Goal: Book appointment/travel/reservation

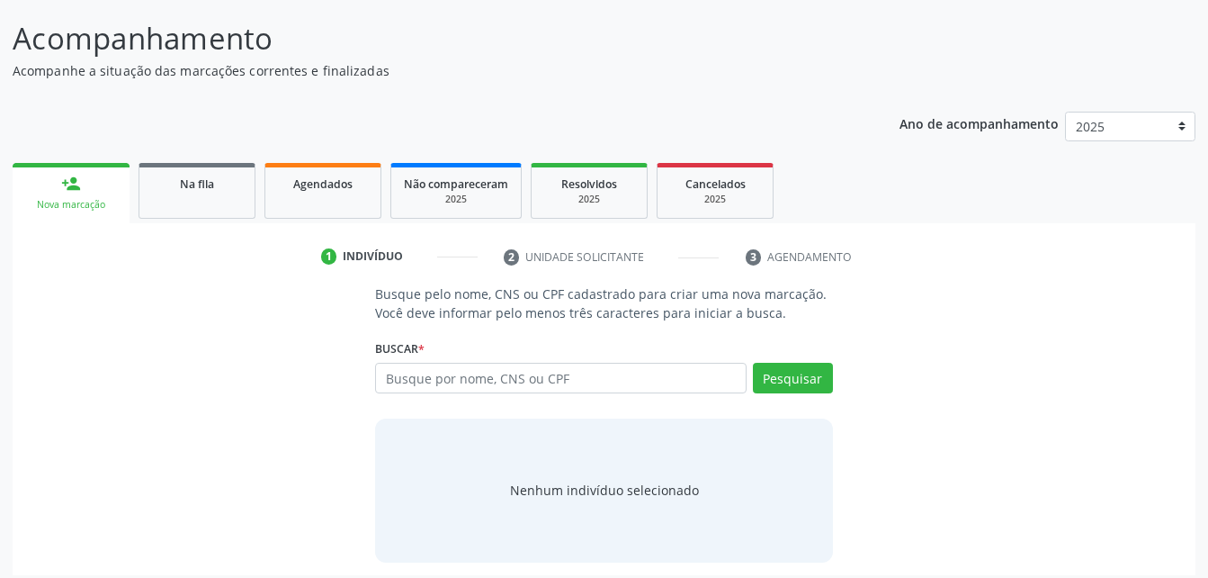
scroll to position [131, 0]
click at [680, 392] on input "text" at bounding box center [560, 378] width 371 height 31
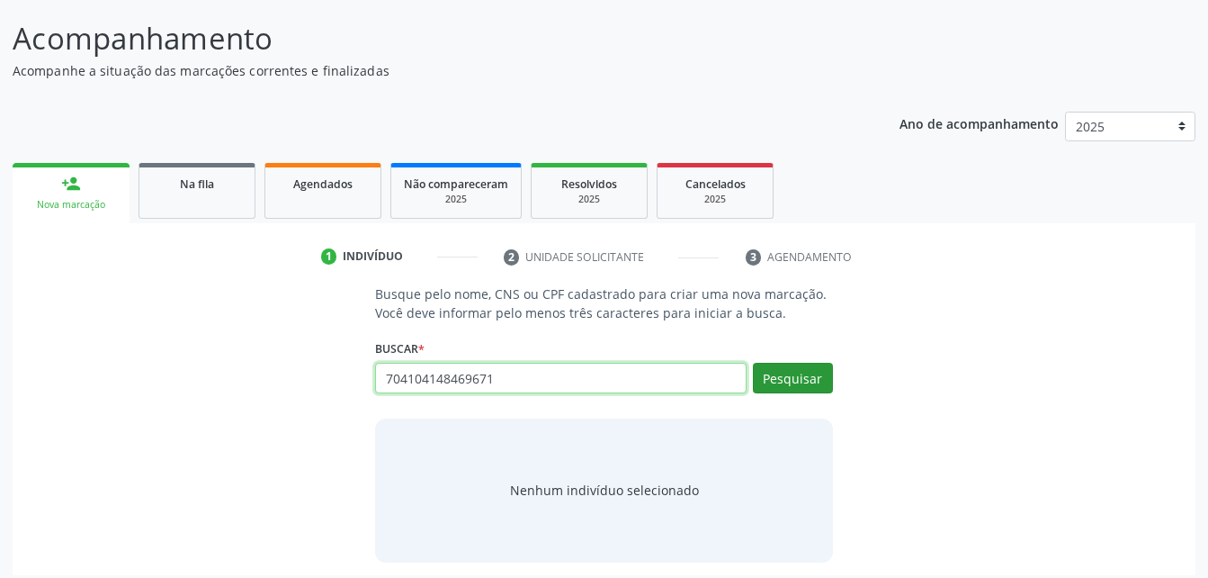
type input "704104148469671"
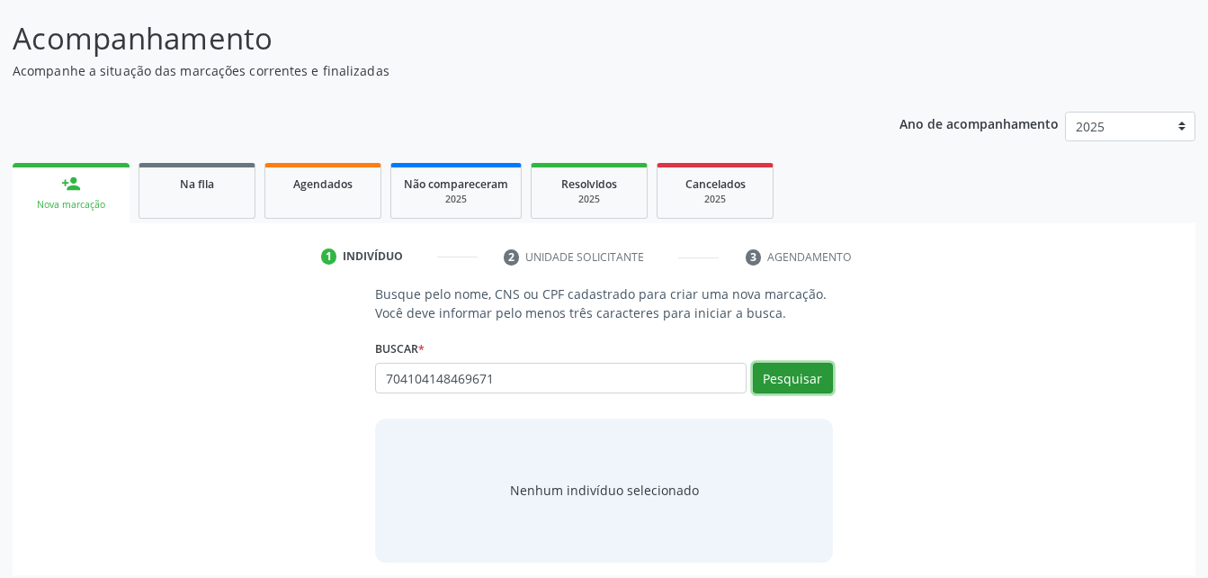
click at [786, 376] on button "Pesquisar" at bounding box center [793, 378] width 80 height 31
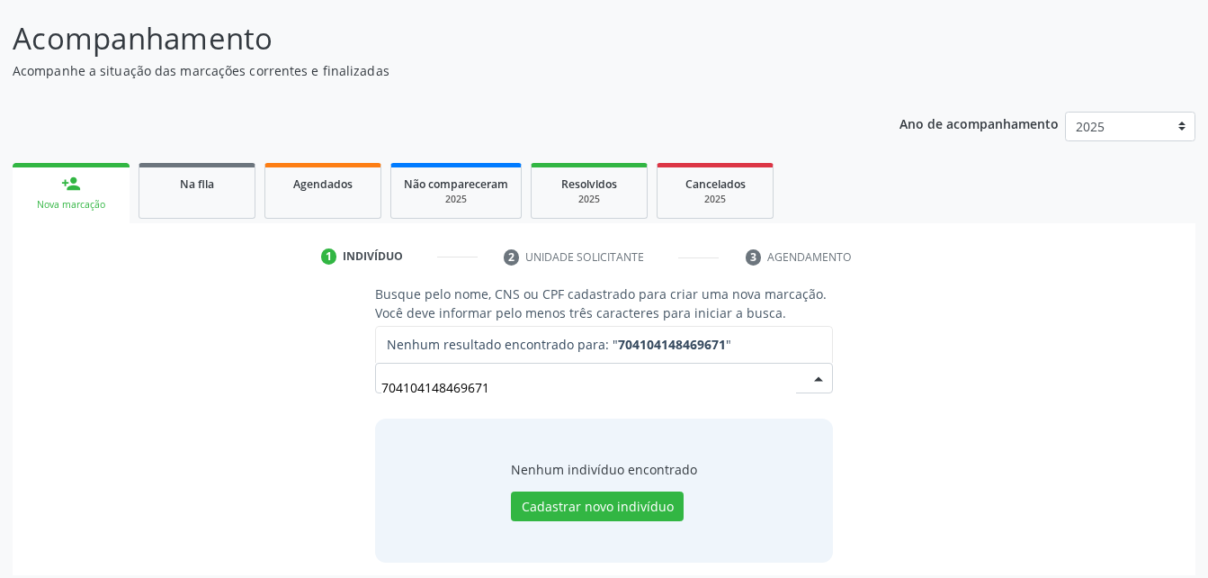
click at [537, 374] on input "704104148469671" at bounding box center [589, 387] width 414 height 36
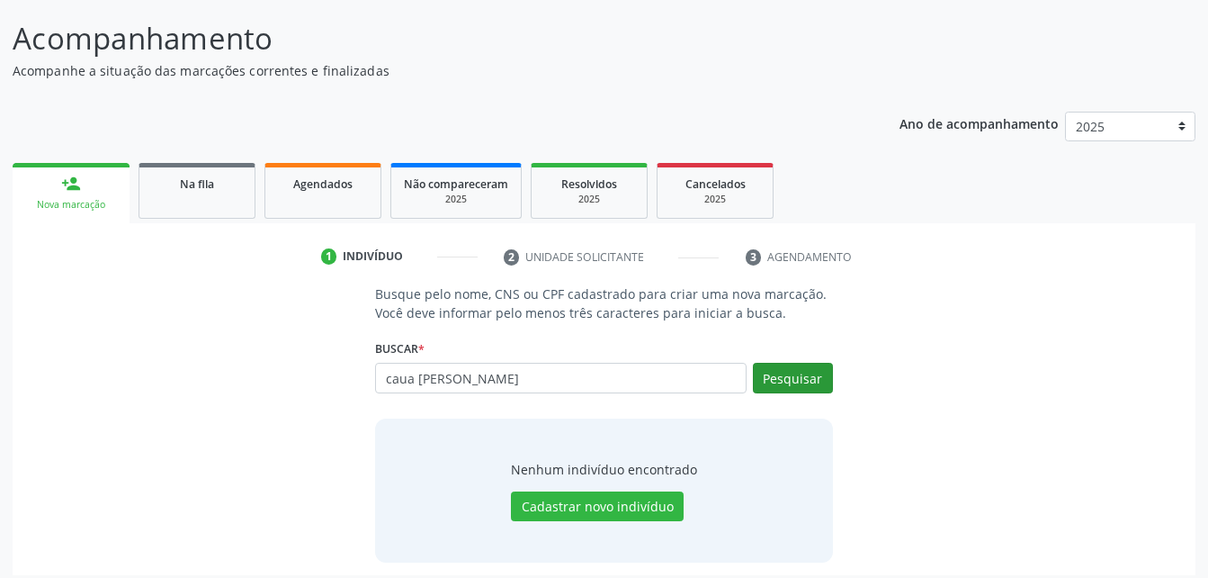
type input "caua [PERSON_NAME]"
click at [816, 377] on button "Pesquisar" at bounding box center [793, 378] width 80 height 31
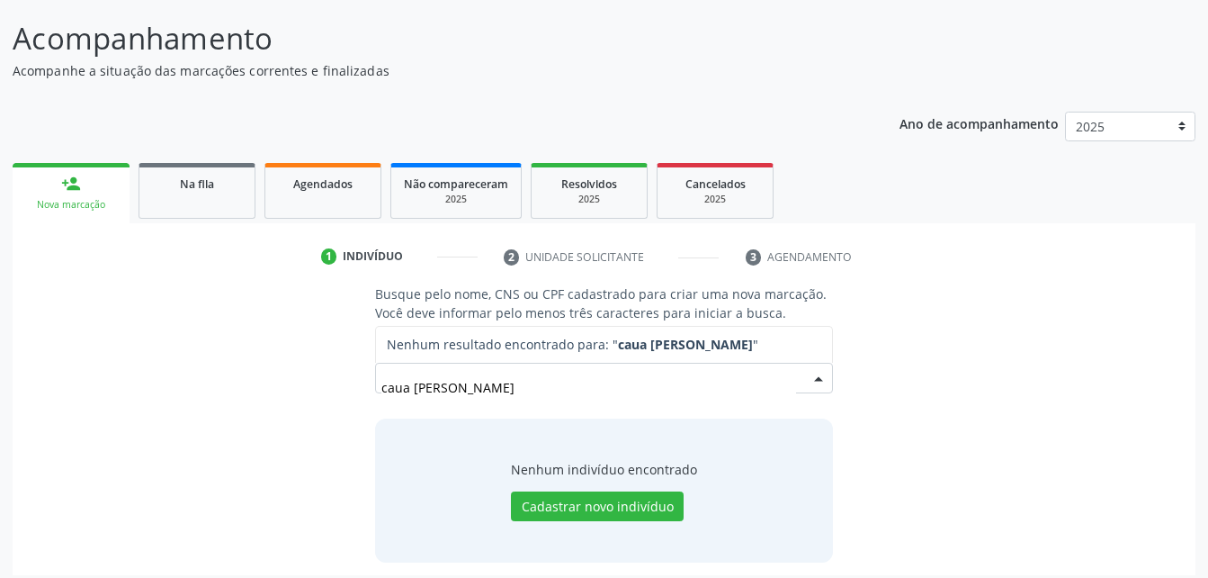
click at [635, 388] on input "caua [PERSON_NAME]" at bounding box center [589, 387] width 414 height 36
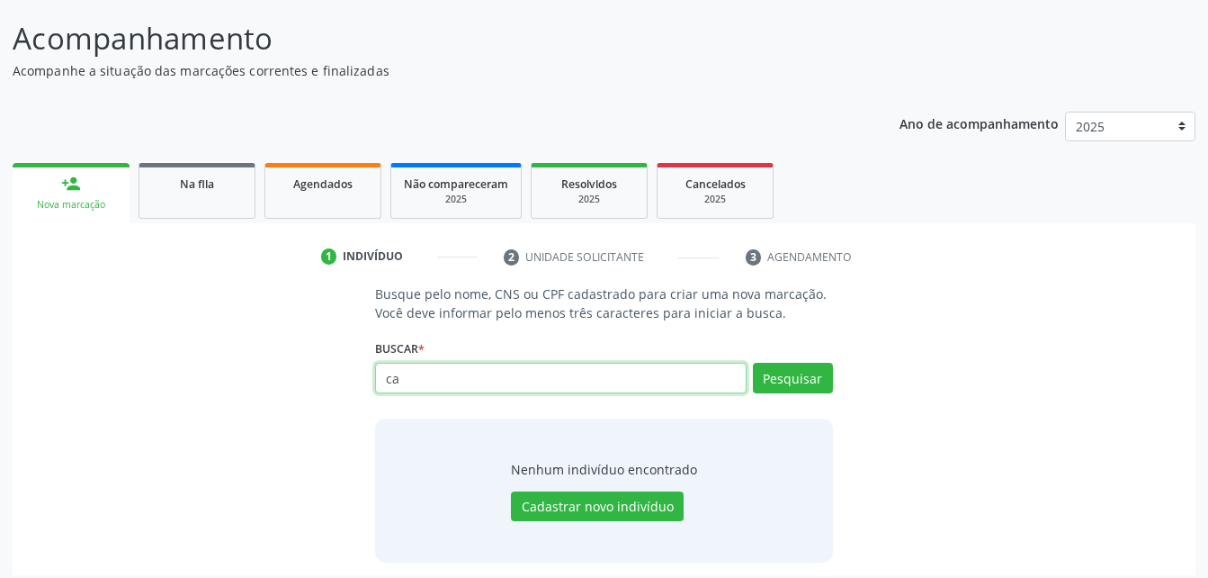
type input "c"
type input "caua [PERSON_NAME]"
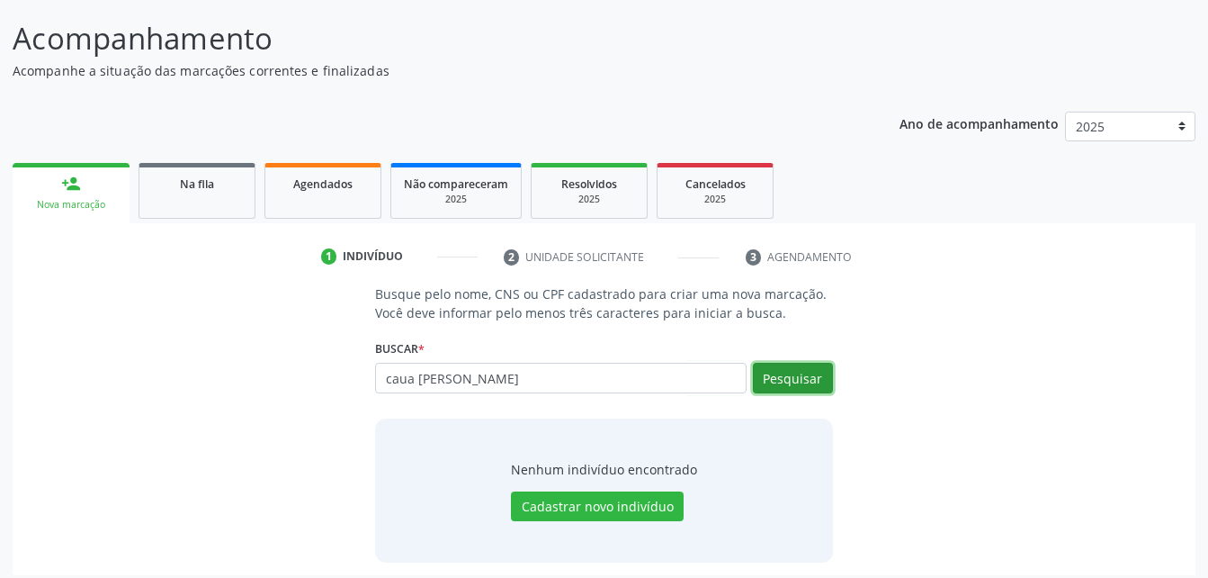
click at [819, 368] on button "Pesquisar" at bounding box center [793, 378] width 80 height 31
click at [577, 406] on div "Busque pelo nome, CNS ou CPF cadastrado para criar uma nova marcação. Você deve…" at bounding box center [604, 422] width 482 height 277
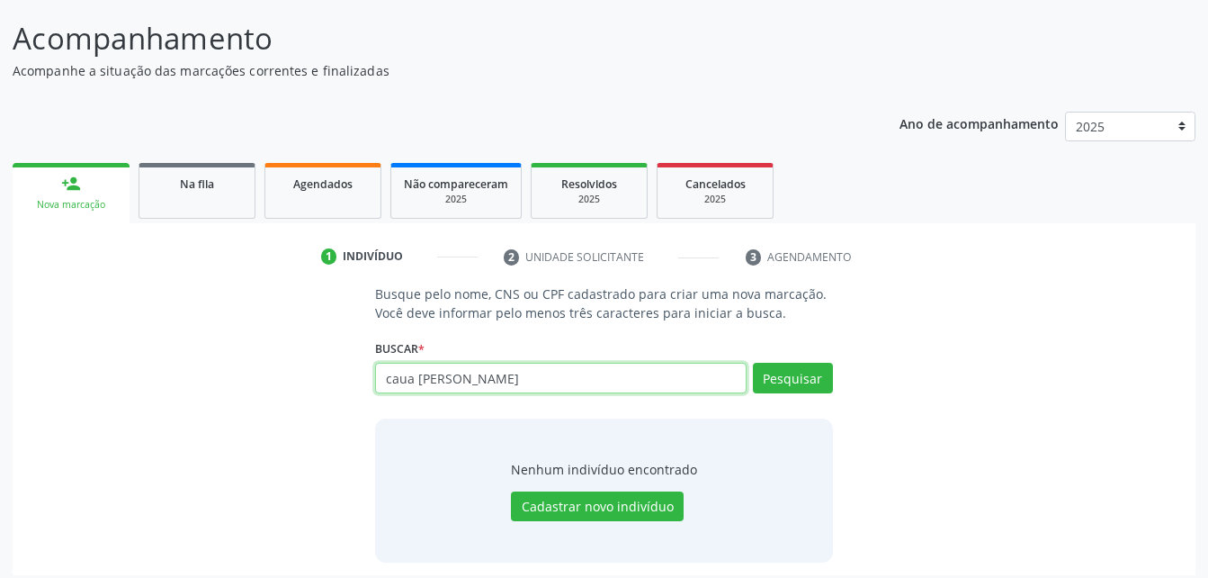
drag, startPoint x: 577, startPoint y: 406, endPoint x: 574, endPoint y: 363, distance: 43.3
click at [574, 363] on input "caua [PERSON_NAME]" at bounding box center [560, 378] width 371 height 31
click at [570, 364] on input "caua [PERSON_NAME]" at bounding box center [560, 378] width 371 height 31
type input "c"
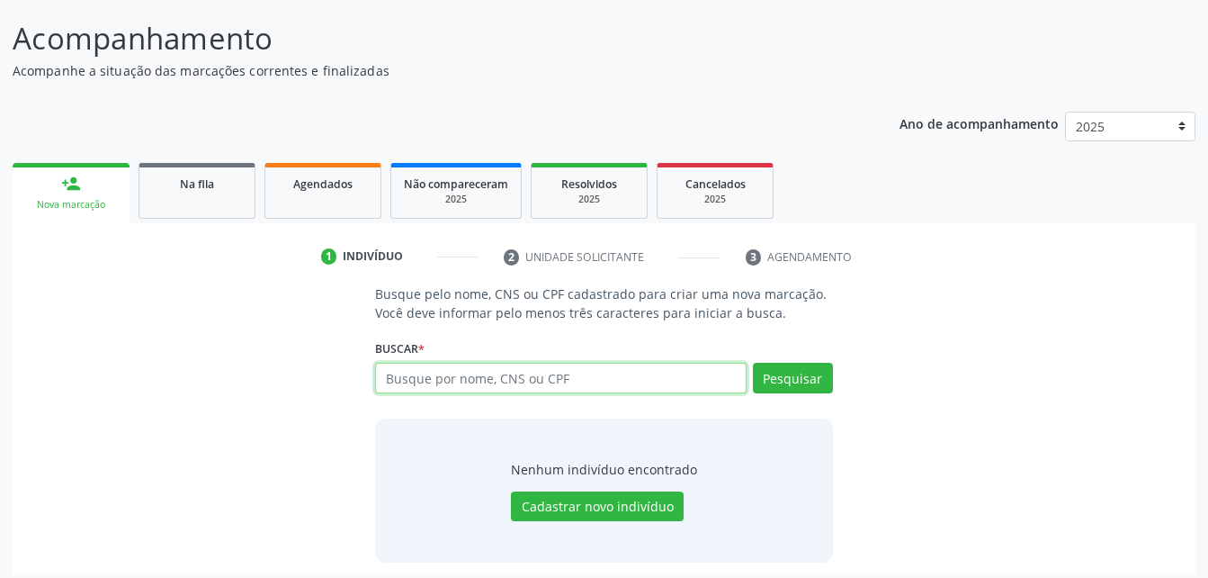
click at [541, 376] on input "text" at bounding box center [560, 378] width 371 height 31
paste input "700006641078404"
type input "700006641078404"
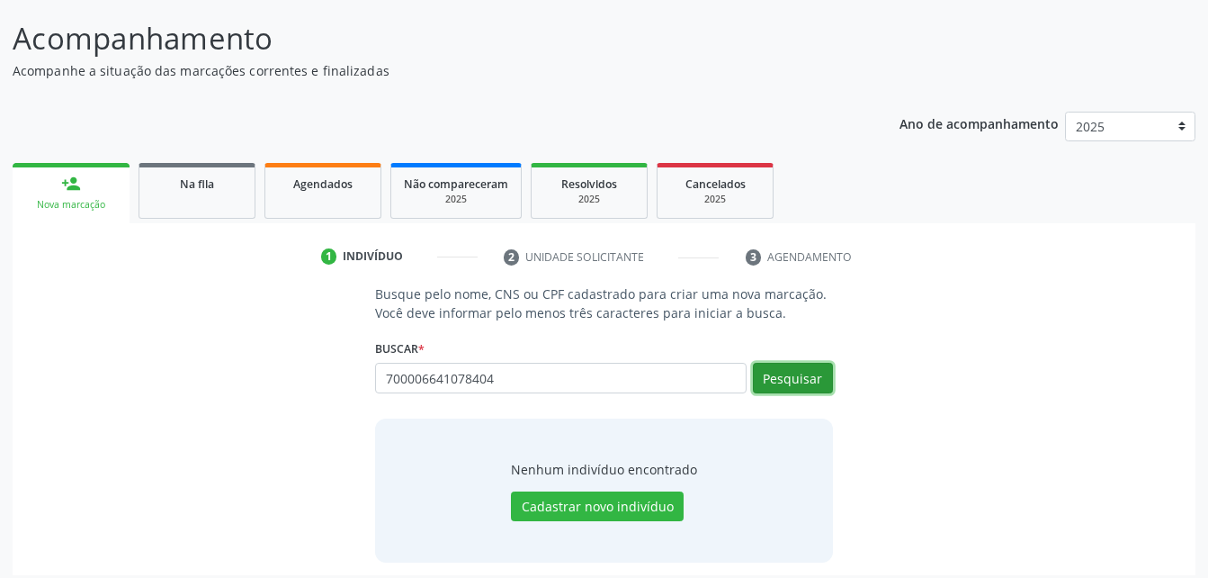
click at [778, 367] on button "Pesquisar" at bounding box center [793, 378] width 80 height 31
type input "700006641078404"
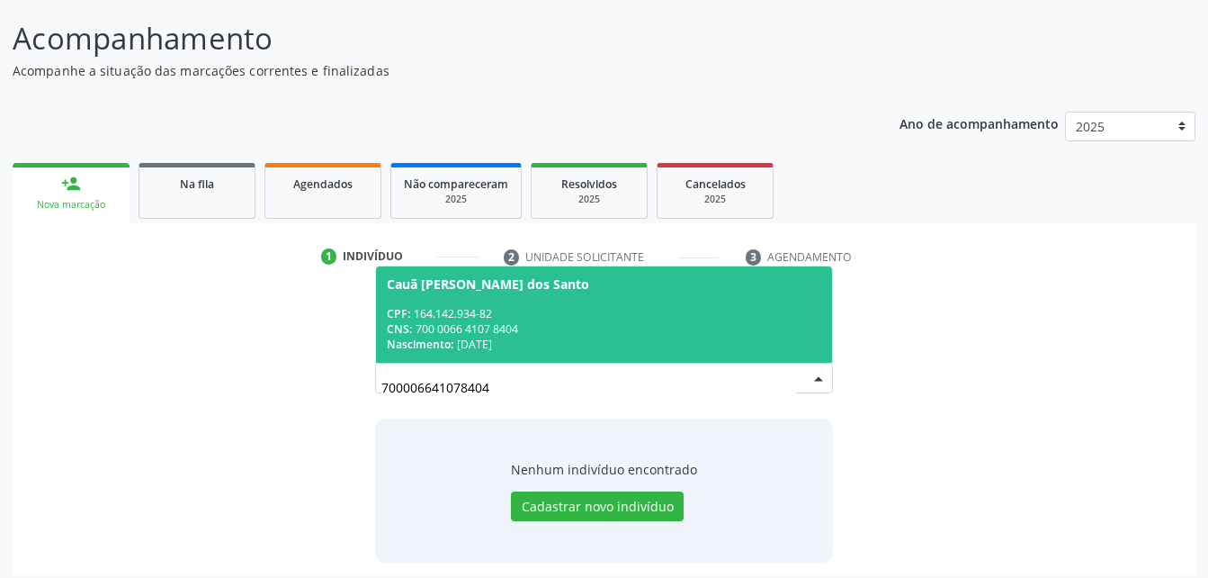
click at [533, 317] on div "CPF: 164.142.934-82" at bounding box center [604, 313] width 434 height 15
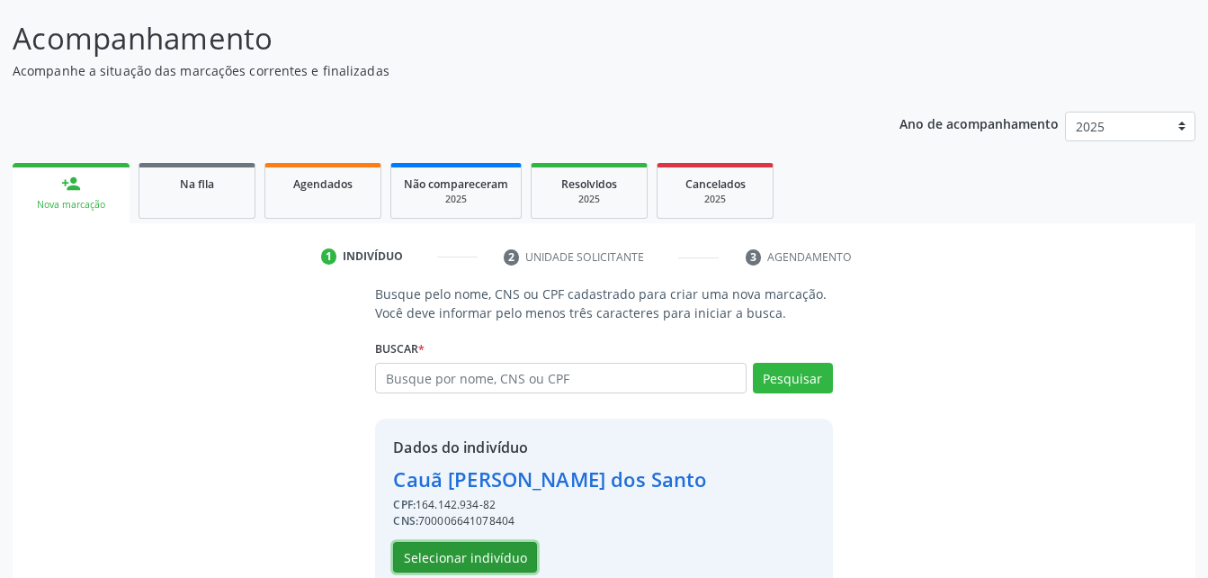
click at [466, 551] on button "Selecionar indivíduo" at bounding box center [465, 557] width 144 height 31
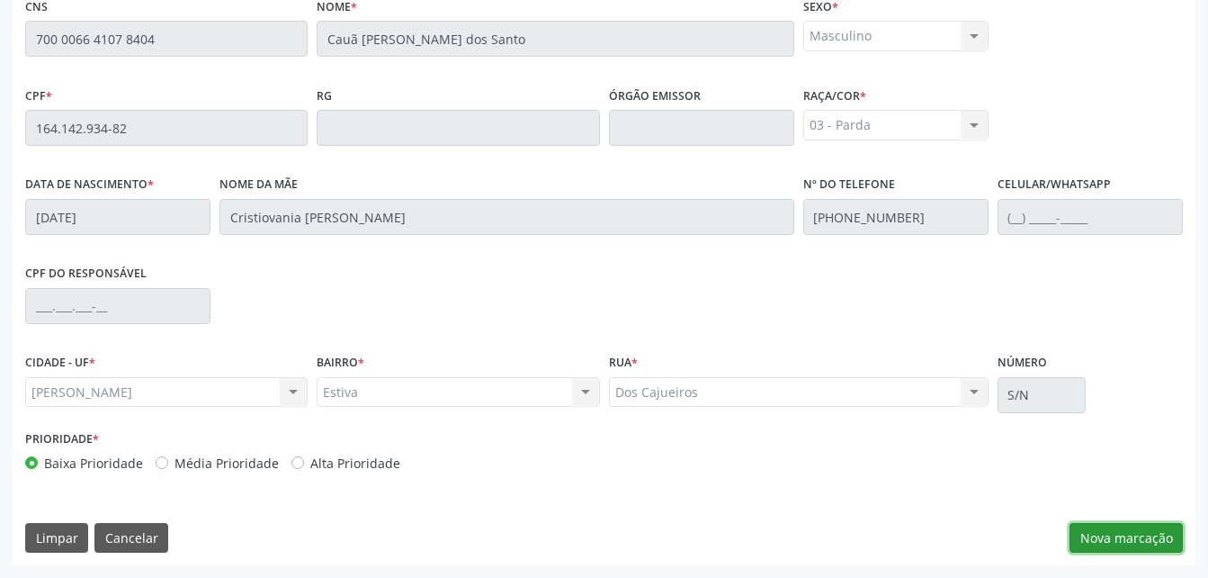
click at [1112, 529] on button "Nova marcação" at bounding box center [1126, 538] width 113 height 31
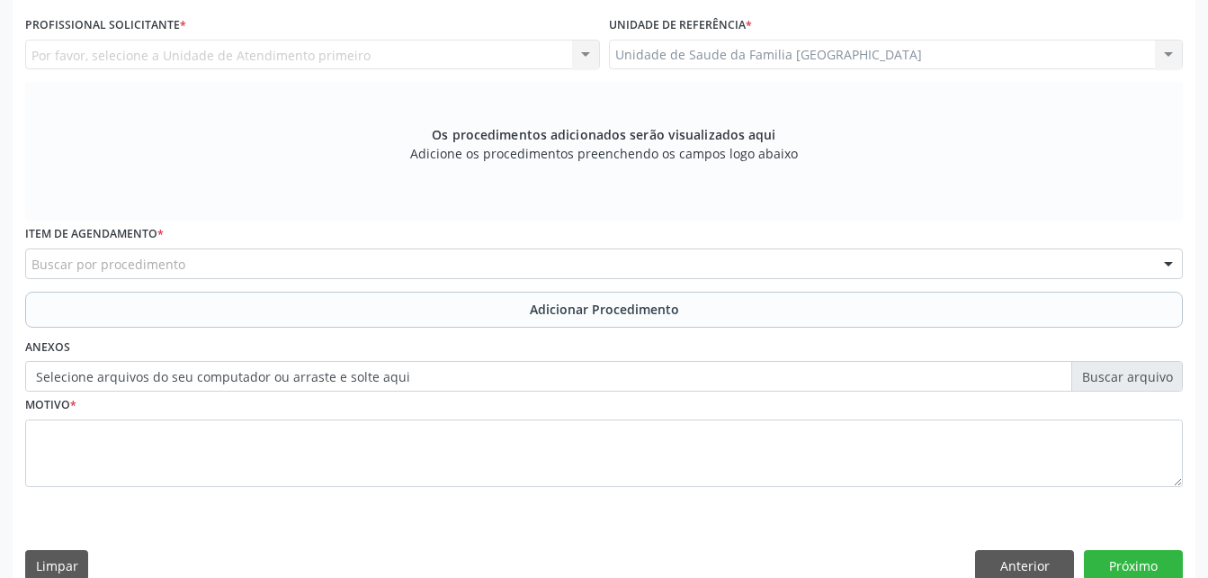
scroll to position [385, 0]
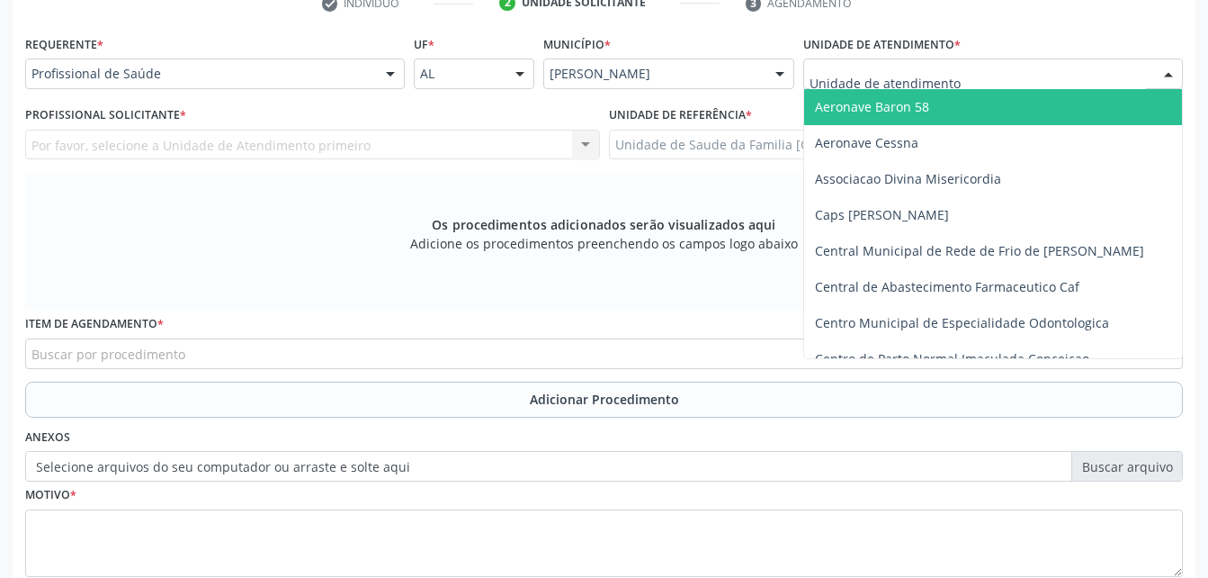
click at [977, 79] on div at bounding box center [994, 73] width 380 height 31
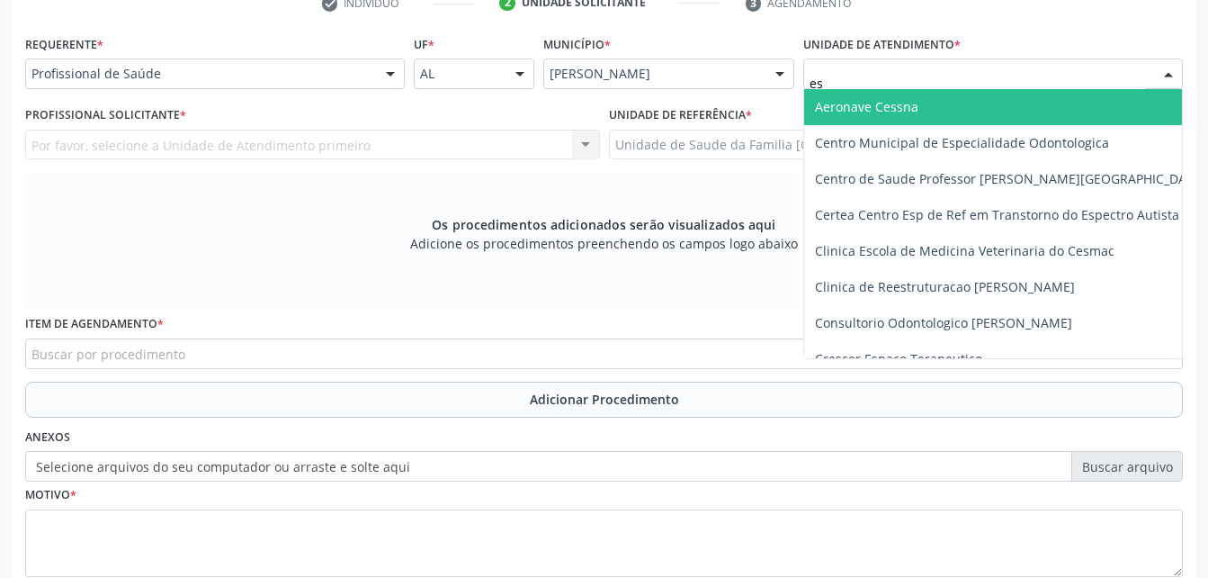
type input "est"
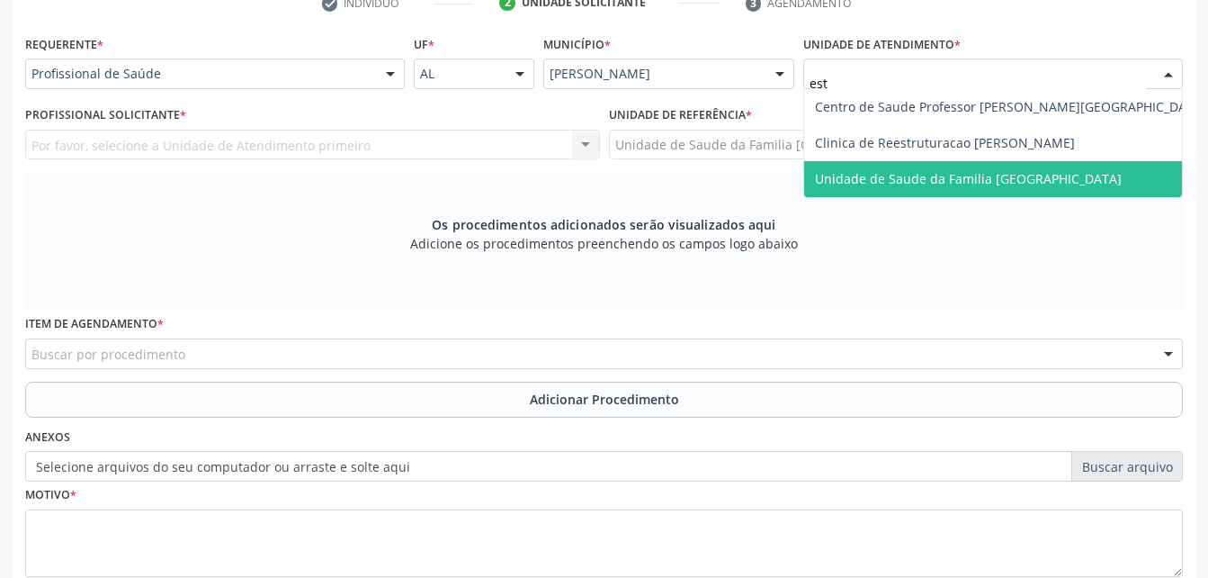
click at [982, 172] on span "Unidade de Saude da Familia [GEOGRAPHIC_DATA]" at bounding box center [968, 178] width 307 height 17
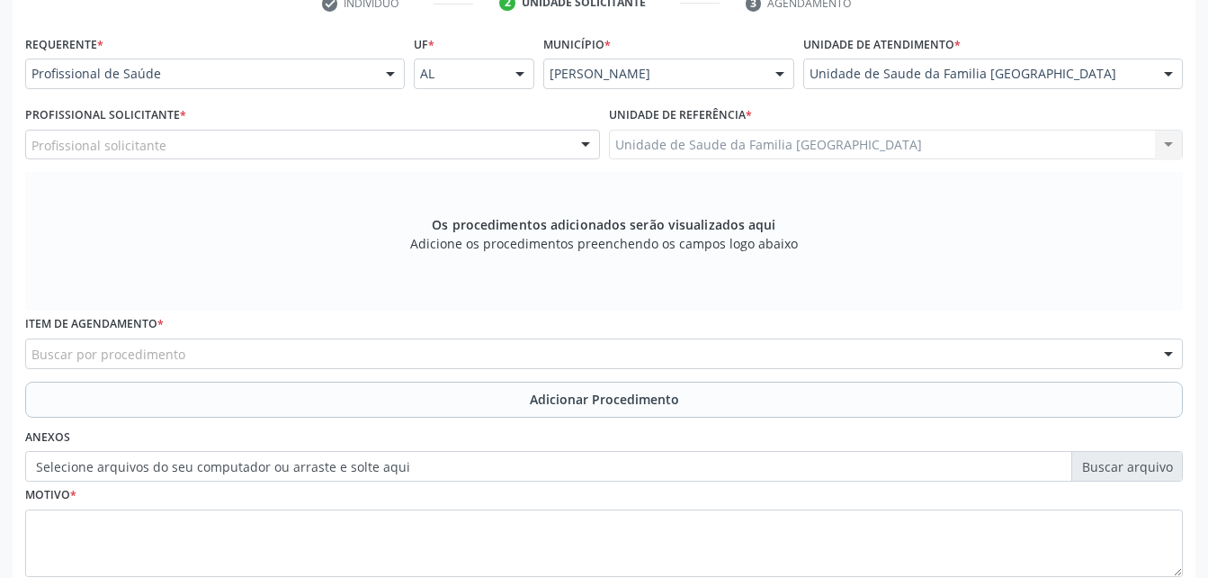
click at [417, 151] on div "Profissional solicitante" at bounding box center [312, 145] width 575 height 31
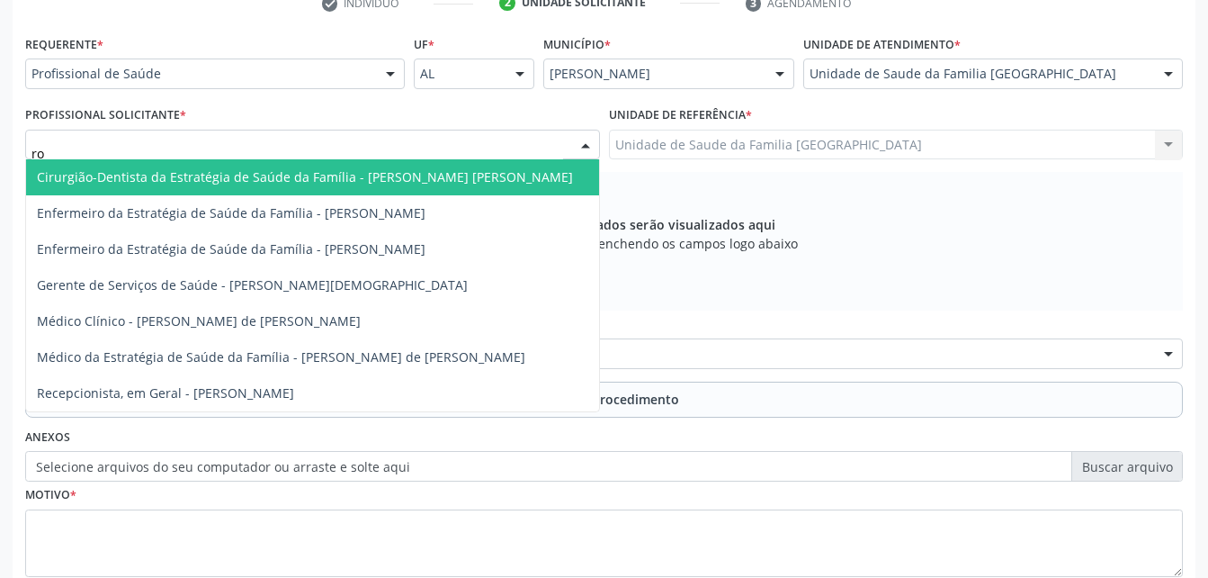
type input "rod"
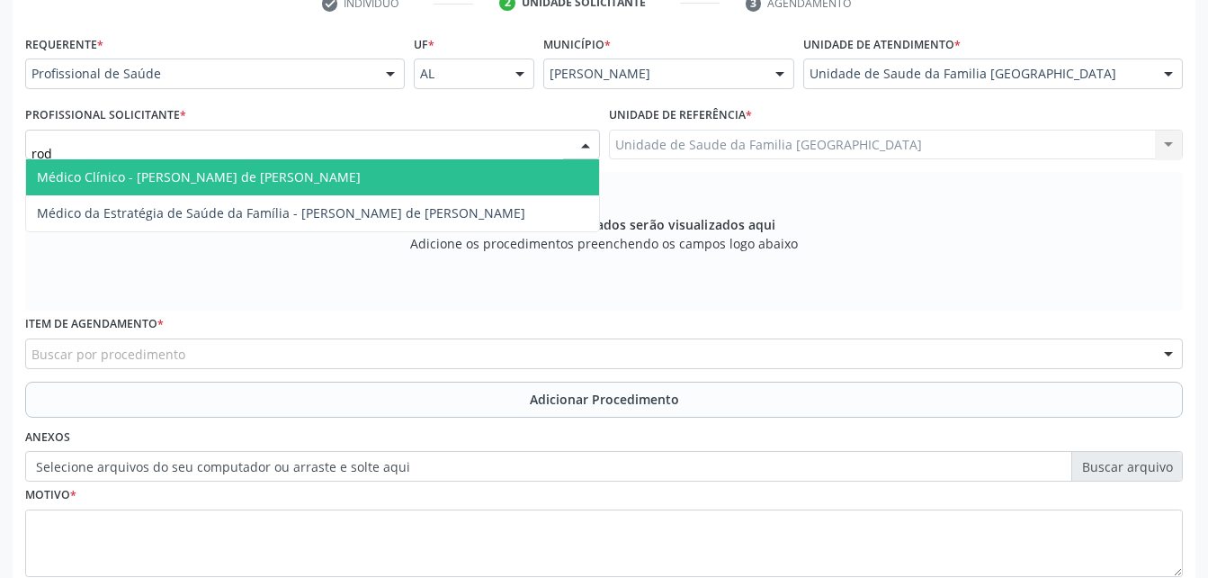
click at [459, 187] on span "Médico Clínico - [PERSON_NAME] de [PERSON_NAME]" at bounding box center [312, 177] width 573 height 36
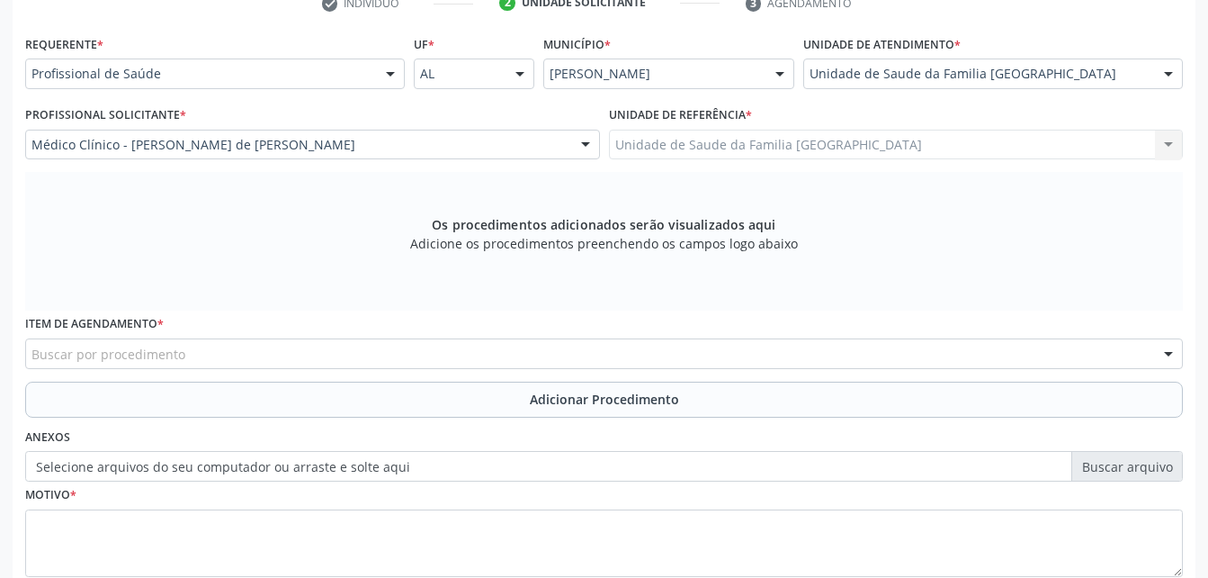
scroll to position [475, 0]
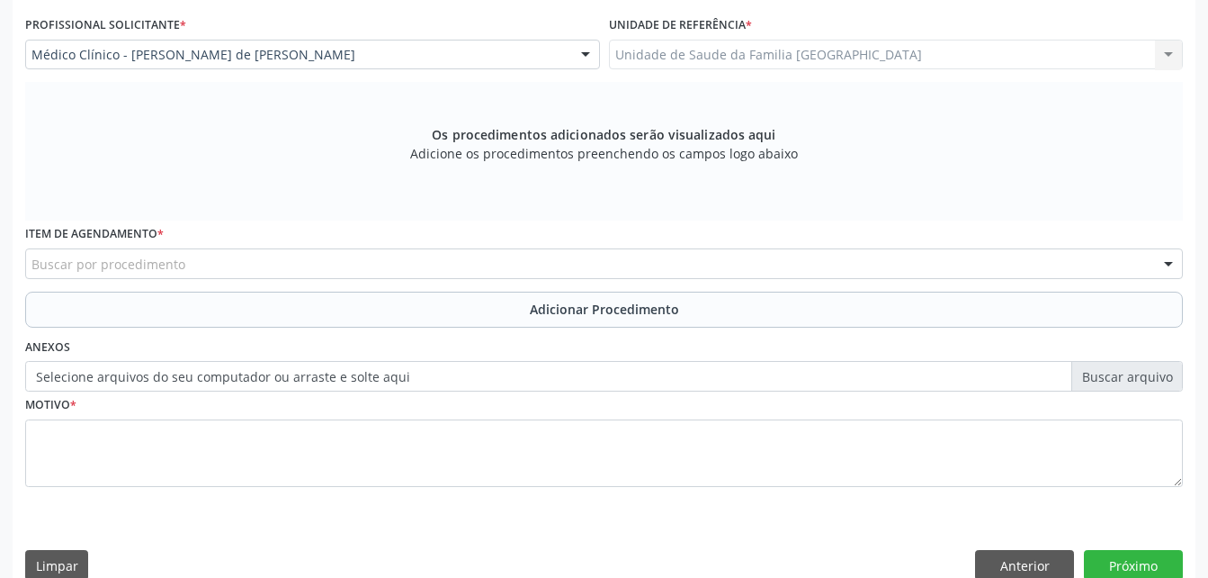
click at [421, 247] on div "Item de agendamento * Buscar por procedimento 0304070076 - .Quimioterapia de Le…" at bounding box center [604, 249] width 1158 height 58
click at [416, 256] on div "Buscar por procedimento" at bounding box center [604, 263] width 1158 height 31
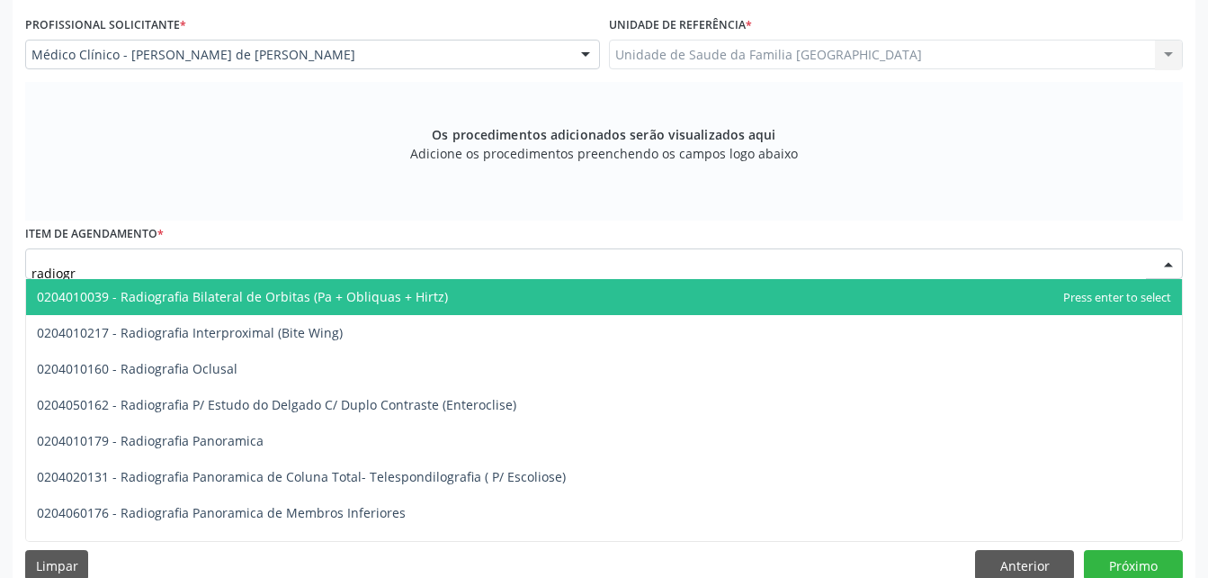
type input "radiogra"
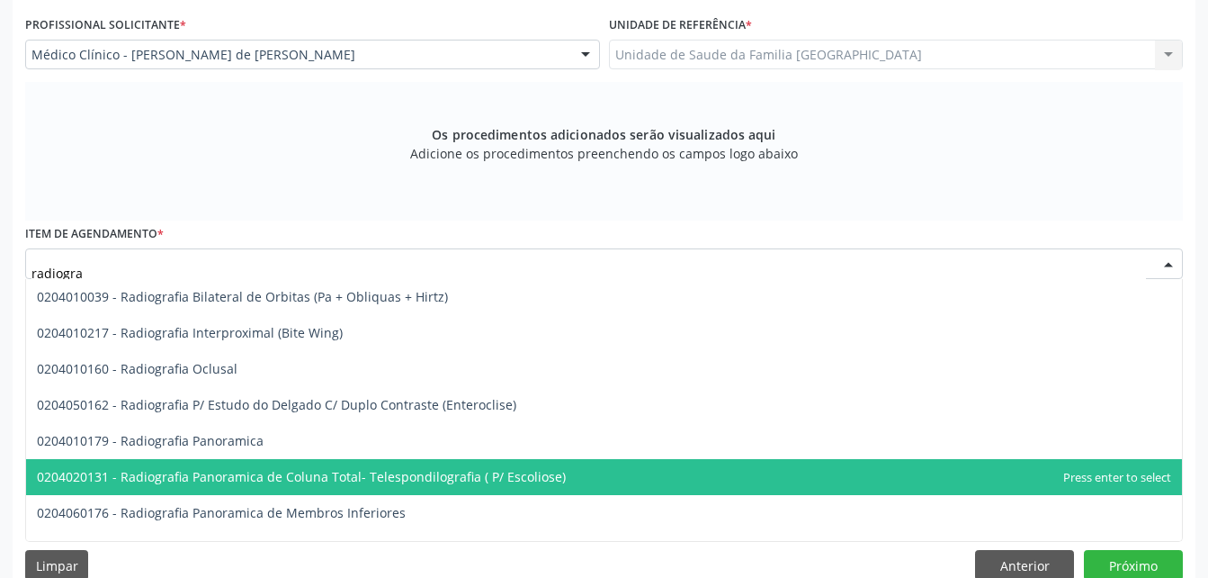
scroll to position [90, 0]
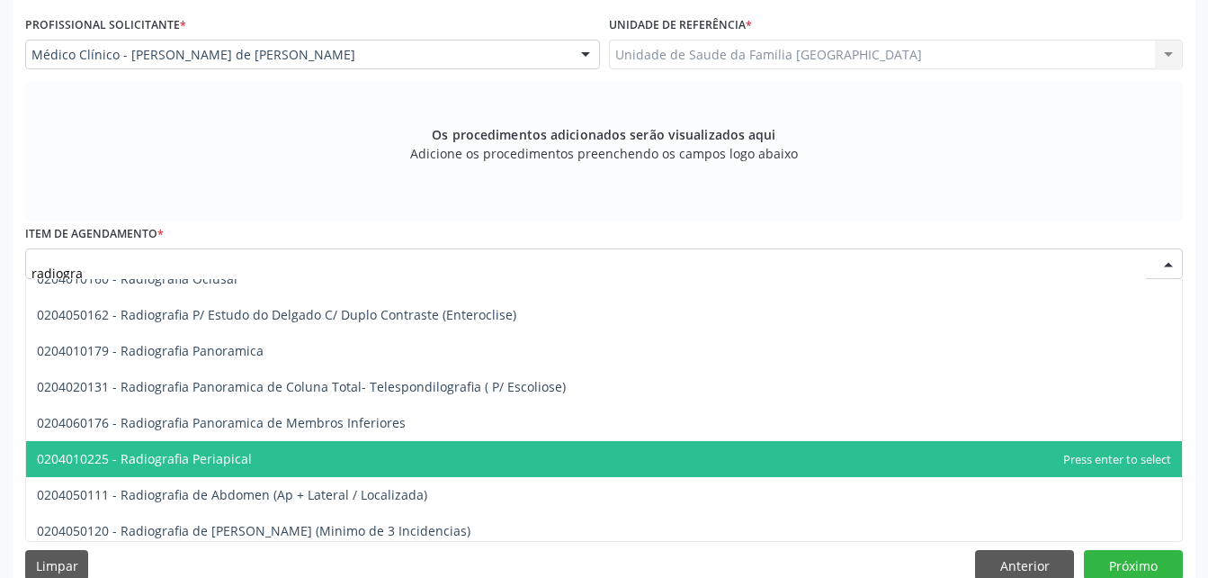
click at [396, 470] on span "0204010225 - Radiografia Periapical" at bounding box center [604, 459] width 1156 height 36
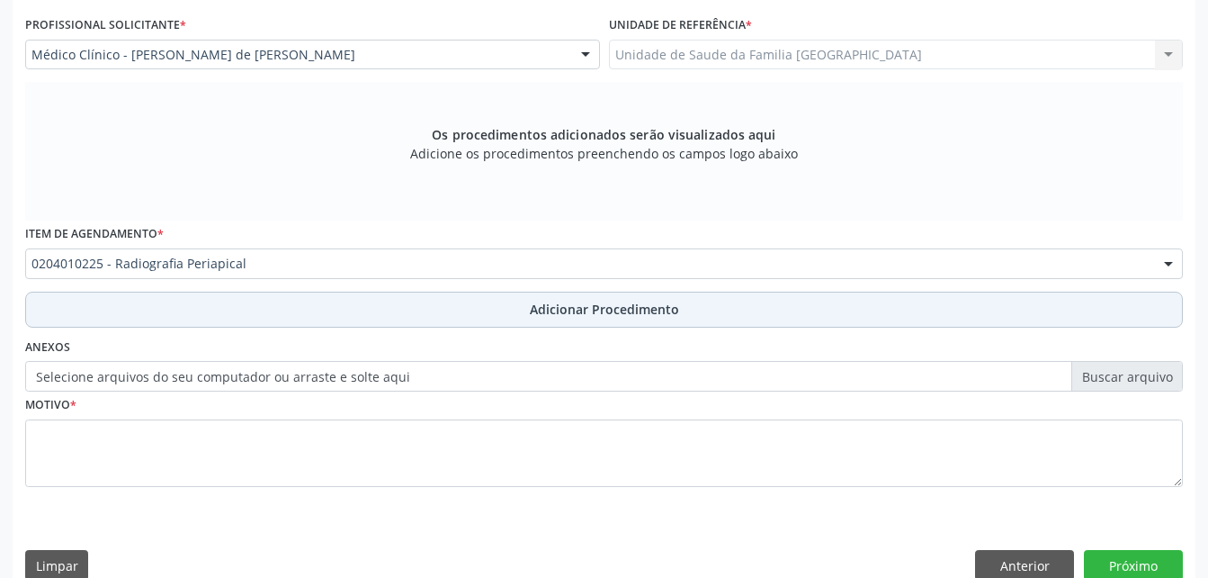
click at [481, 301] on button "Adicionar Procedimento" at bounding box center [604, 310] width 1158 height 36
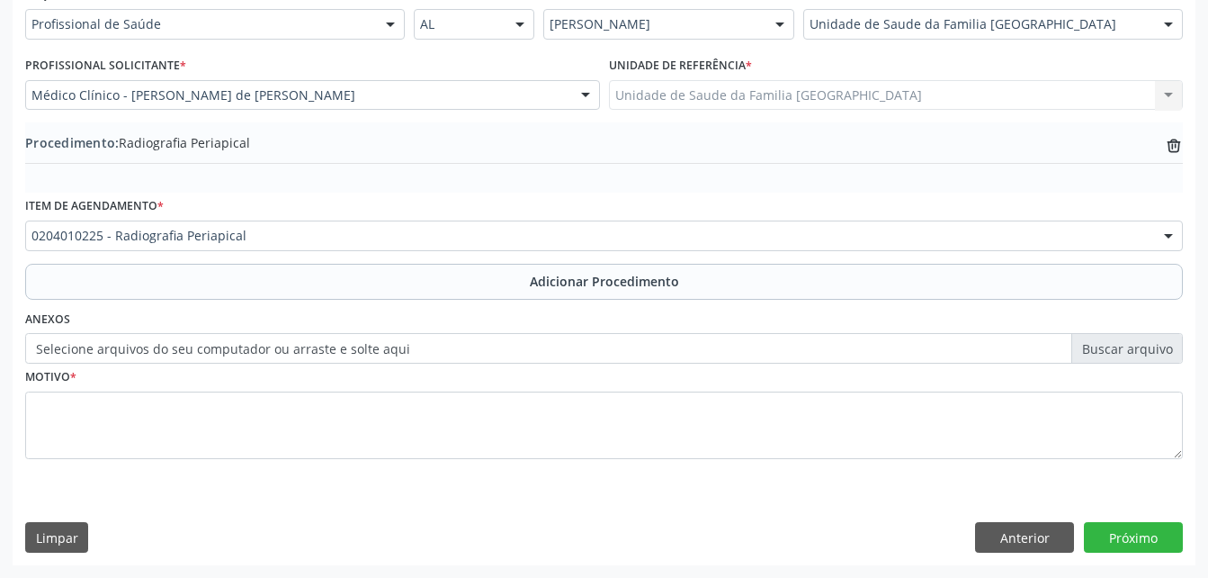
scroll to position [435, 0]
click at [314, 353] on label "Selecione arquivos do seu computador ou arraste e solte aqui" at bounding box center [604, 348] width 1158 height 31
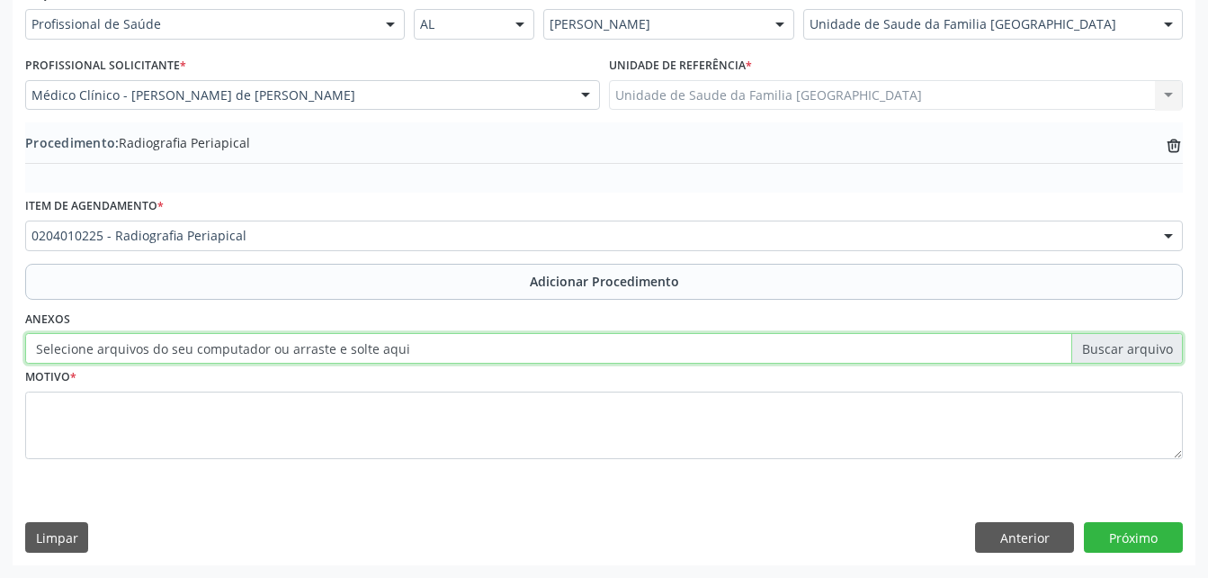
click at [314, 353] on input "Selecione arquivos do seu computador ou arraste e solte aqui" at bounding box center [604, 348] width 1158 height 31
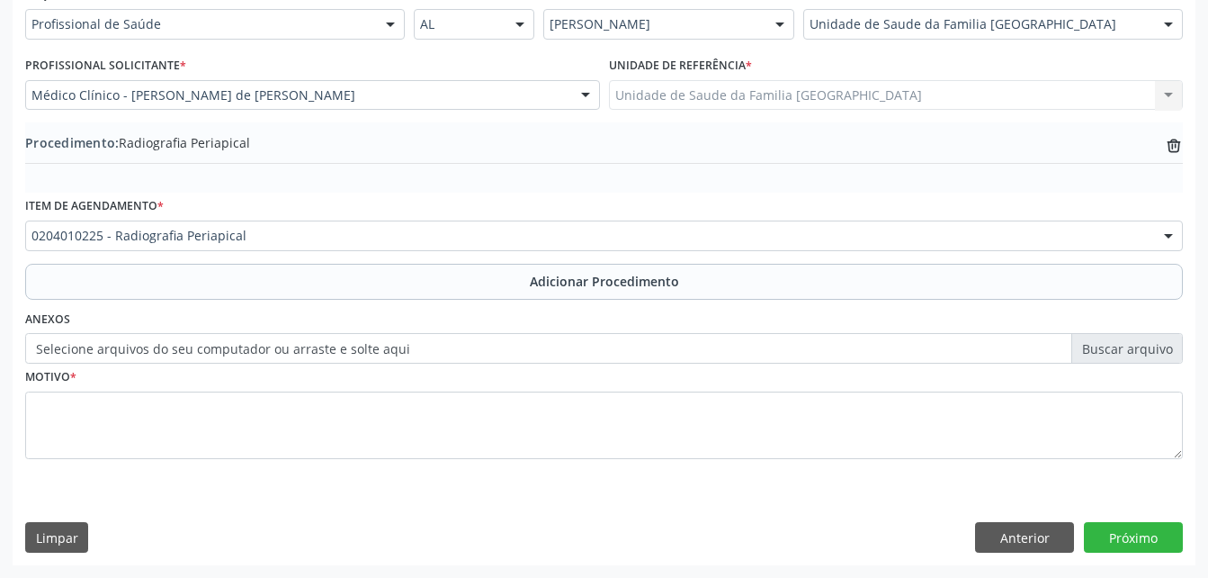
click at [219, 346] on label "Selecione arquivos do seu computador ou arraste e solte aqui" at bounding box center [604, 348] width 1158 height 31
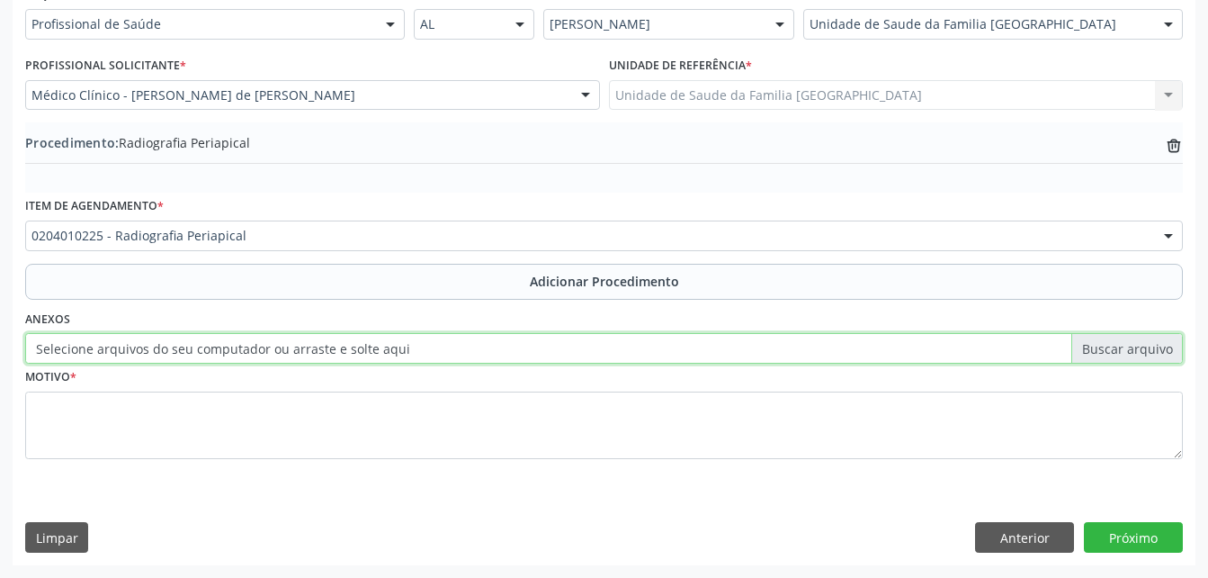
click at [219, 346] on input "Selecione arquivos do seu computador ou arraste e solte aqui" at bounding box center [604, 348] width 1158 height 31
type input "C:\fakepath\WhatsApp Image [DATE] 08.54.59 (1).jpeg"
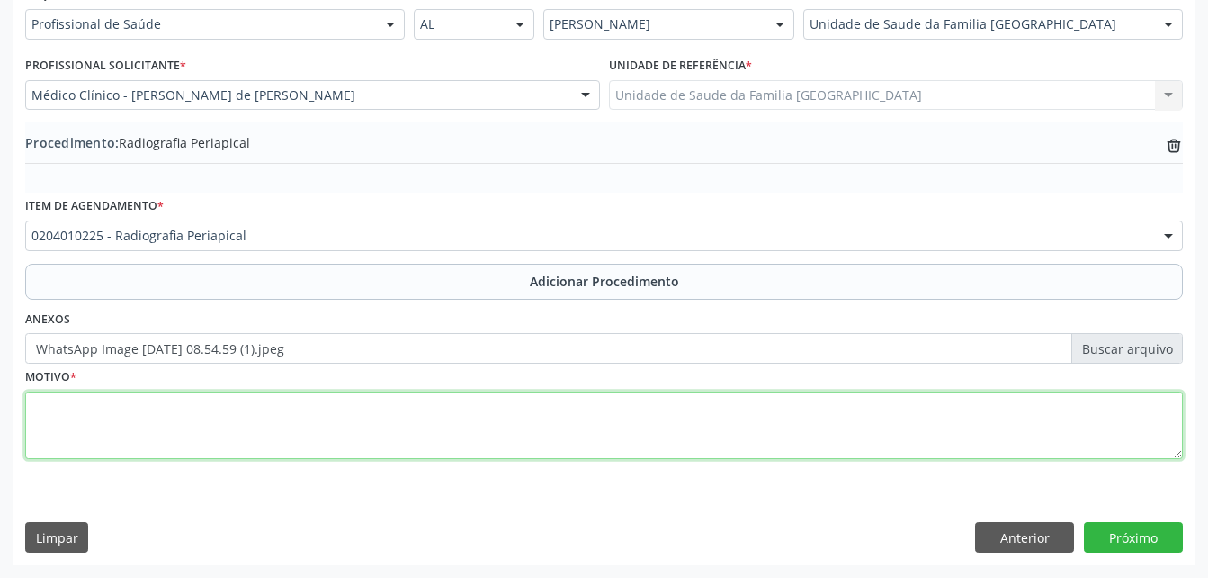
click at [337, 414] on textarea at bounding box center [604, 425] width 1158 height 68
type textarea "raio x"
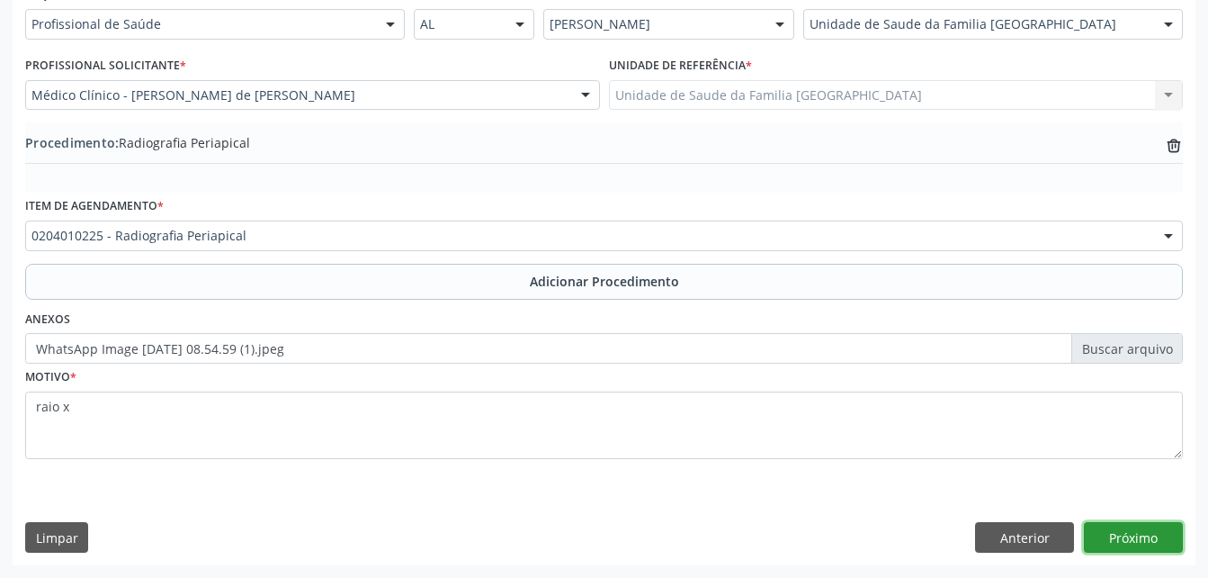
click at [1150, 528] on button "Próximo" at bounding box center [1133, 537] width 99 height 31
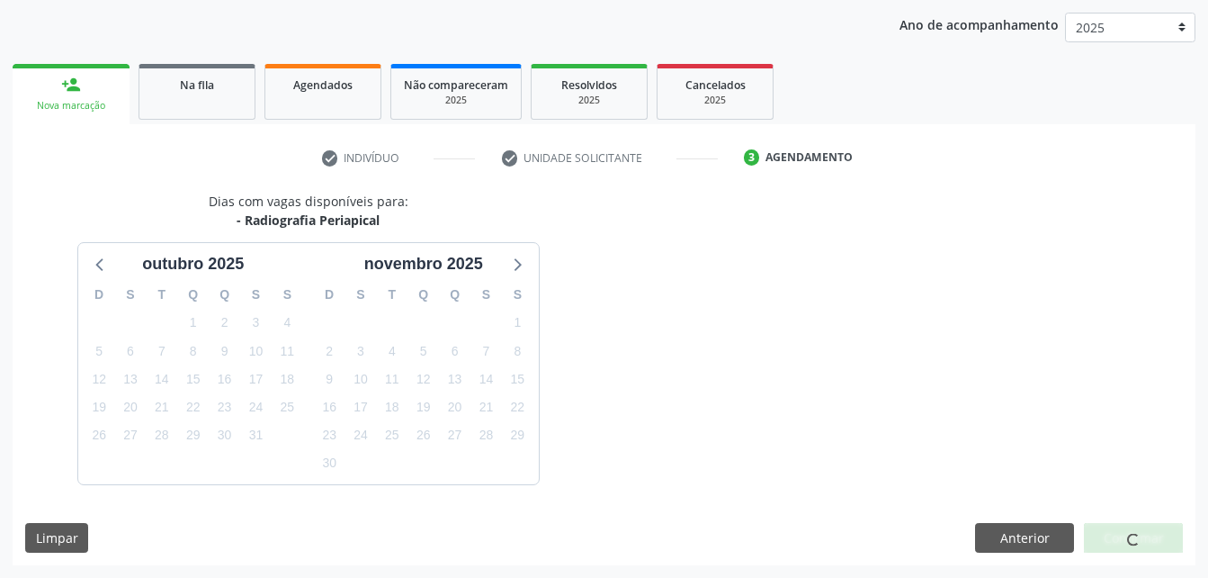
scroll to position [283, 0]
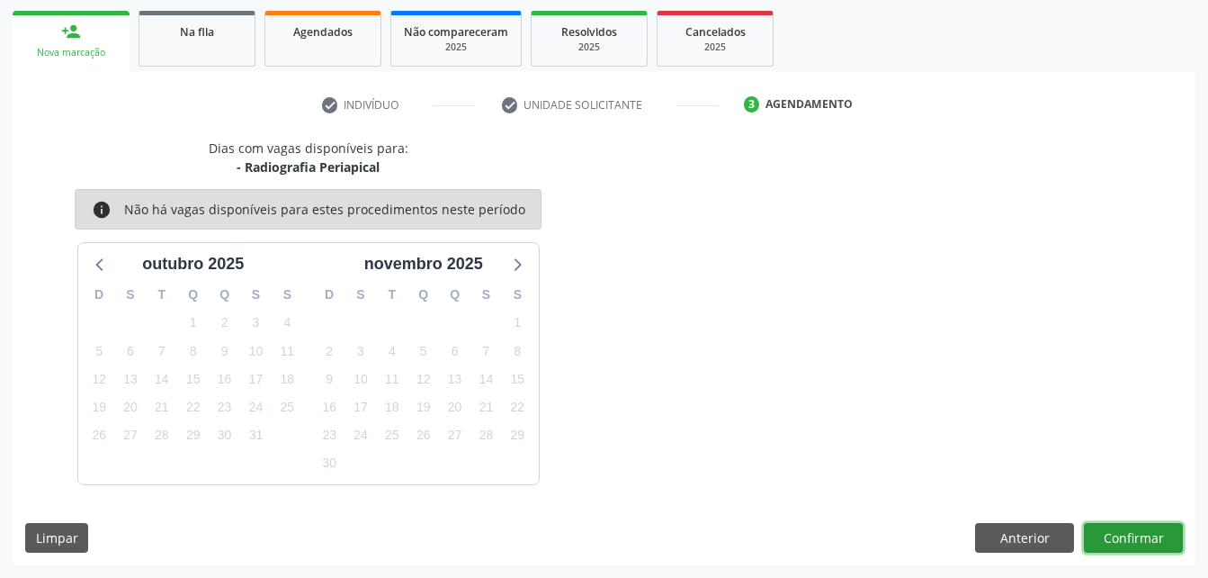
click at [1098, 536] on button "Confirmar" at bounding box center [1133, 538] width 99 height 31
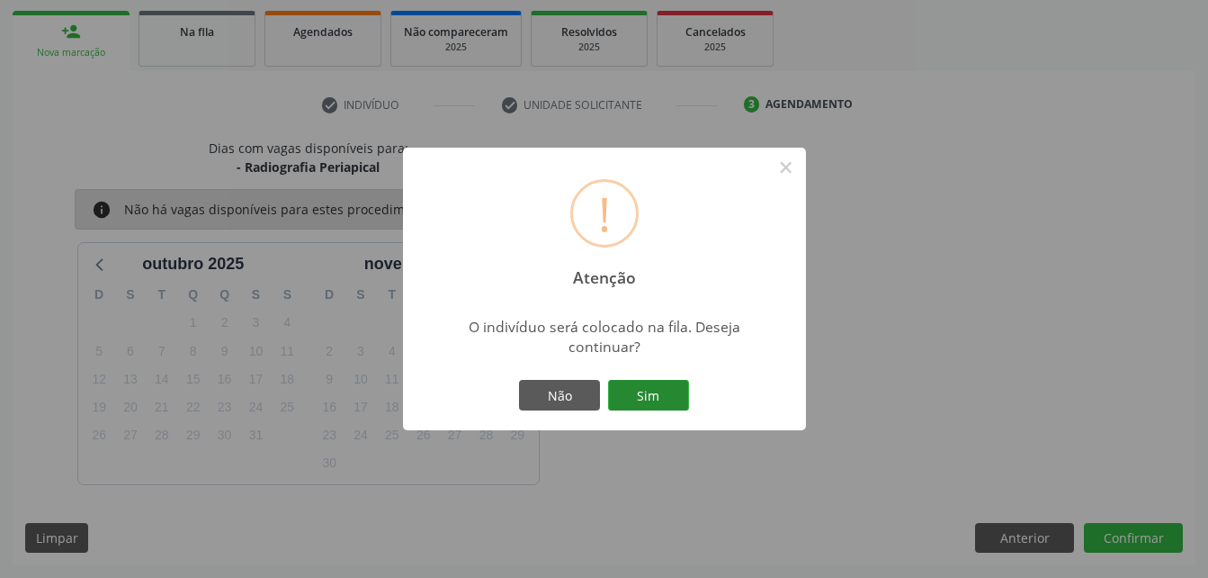
click at [674, 403] on button "Sim" at bounding box center [648, 395] width 81 height 31
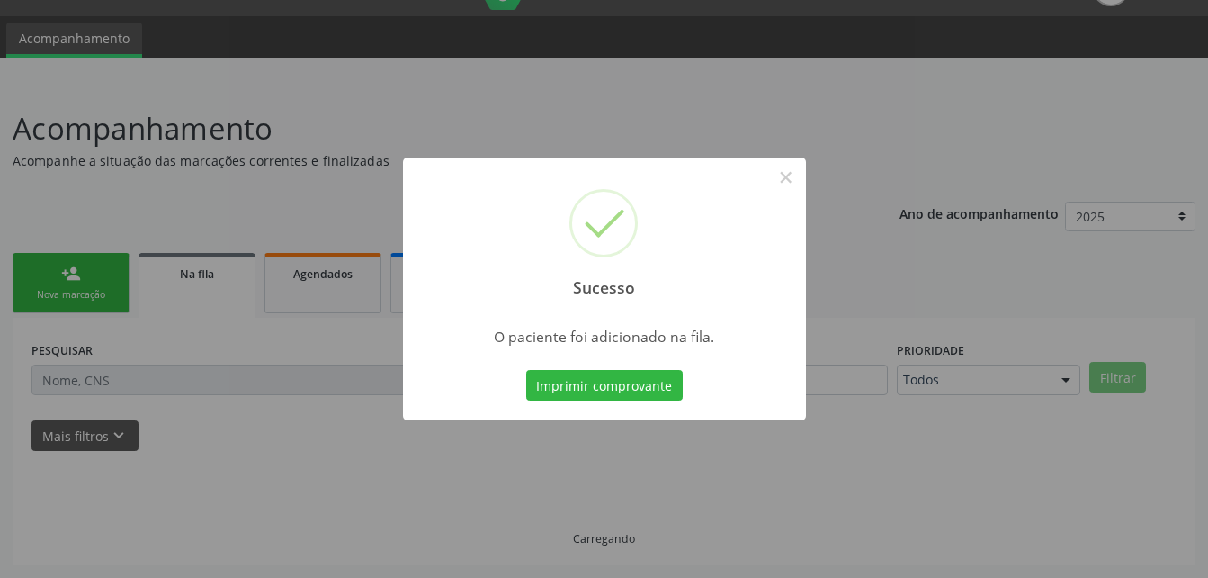
scroll to position [41, 0]
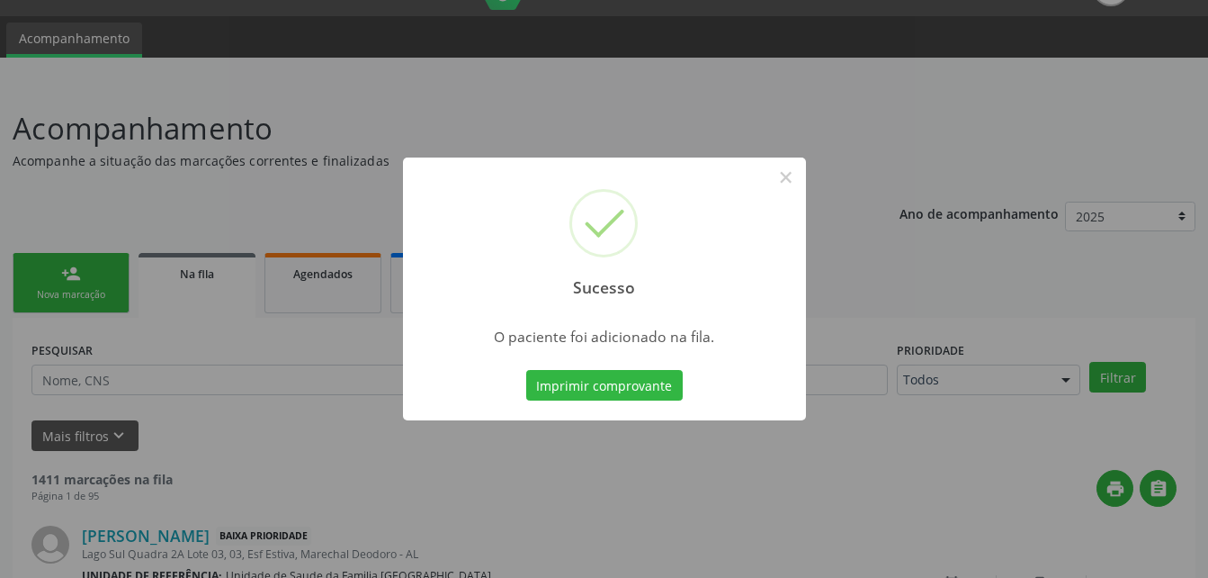
click at [108, 288] on div "Sucesso × O paciente foi adicionado na fila. Imprimir comprovante Cancel" at bounding box center [604, 289] width 1208 height 578
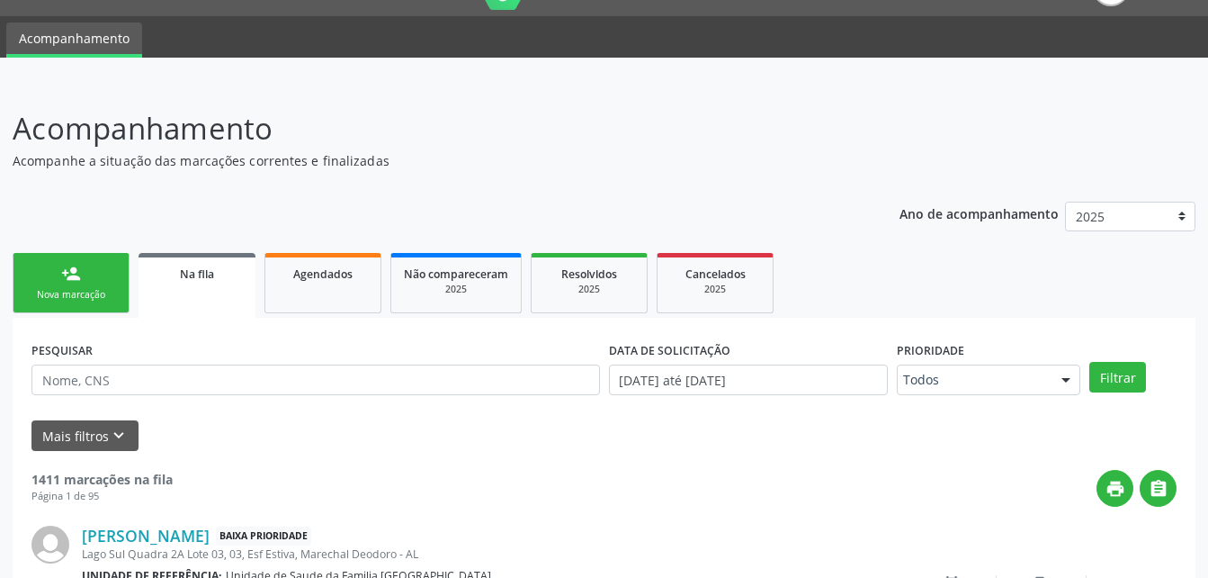
click at [108, 288] on div "Nova marcação" at bounding box center [71, 294] width 90 height 13
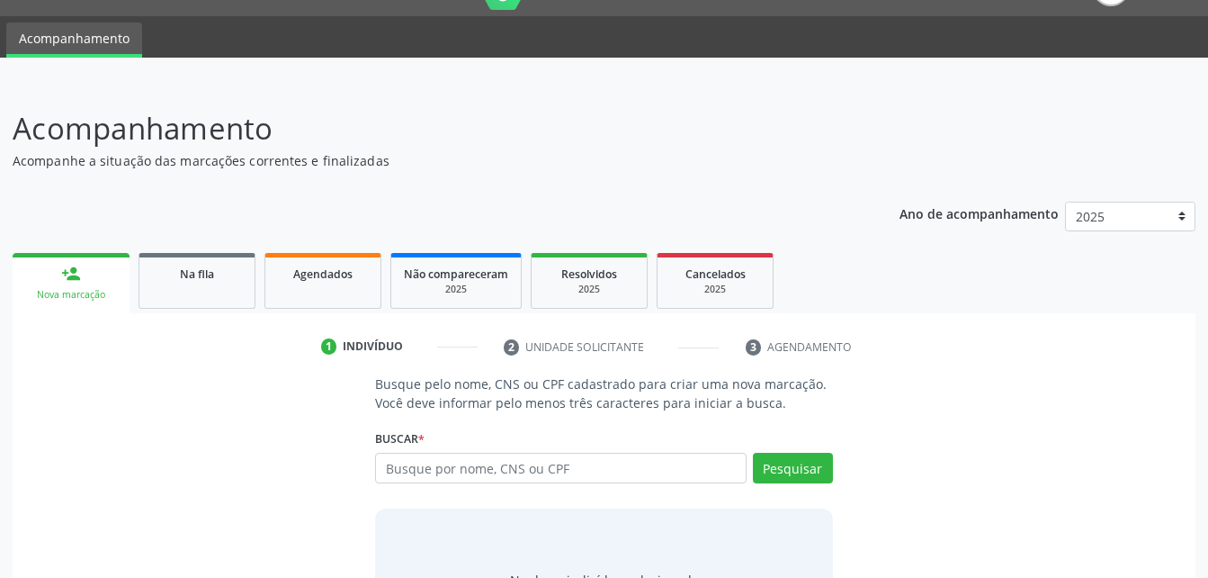
scroll to position [131, 0]
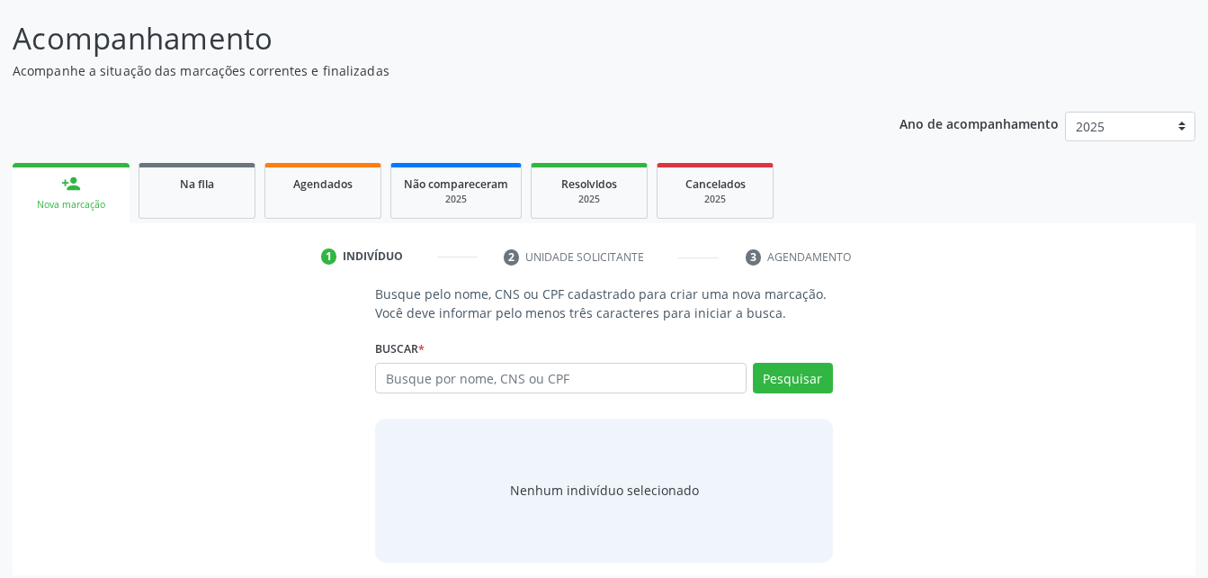
click at [517, 355] on div "Buscar * Busque por nome, CNS ou CPF Nenhum resultado encontrado para: " " Digi…" at bounding box center [603, 370] width 457 height 70
click at [520, 383] on input "text" at bounding box center [560, 378] width 371 height 31
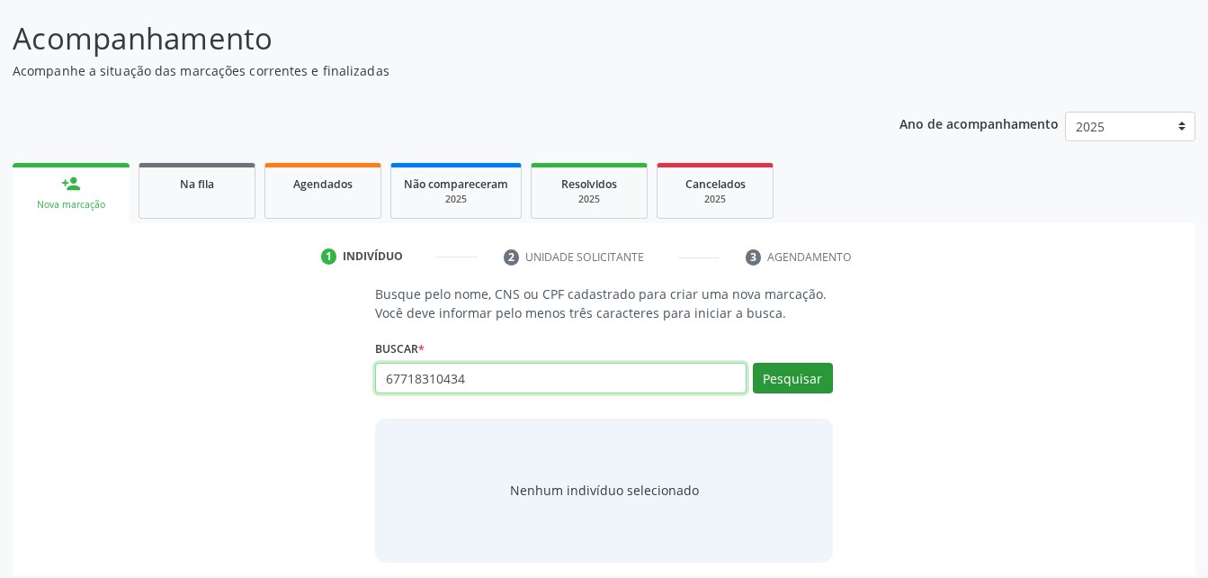
type input "67718310434"
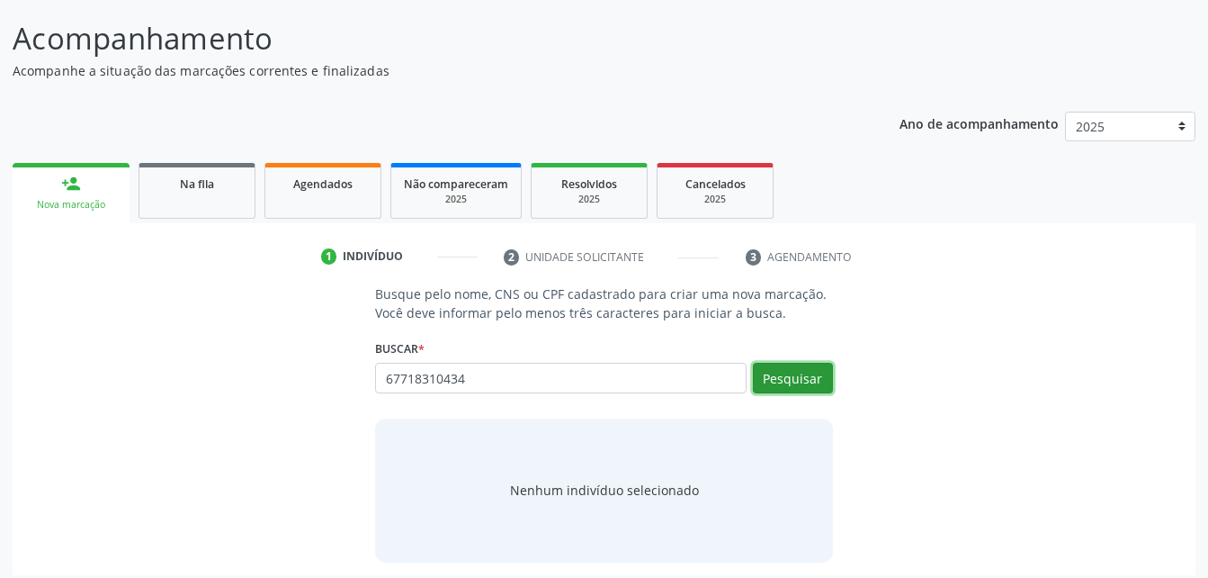
click at [799, 381] on button "Pesquisar" at bounding box center [793, 378] width 80 height 31
type input "67718310434"
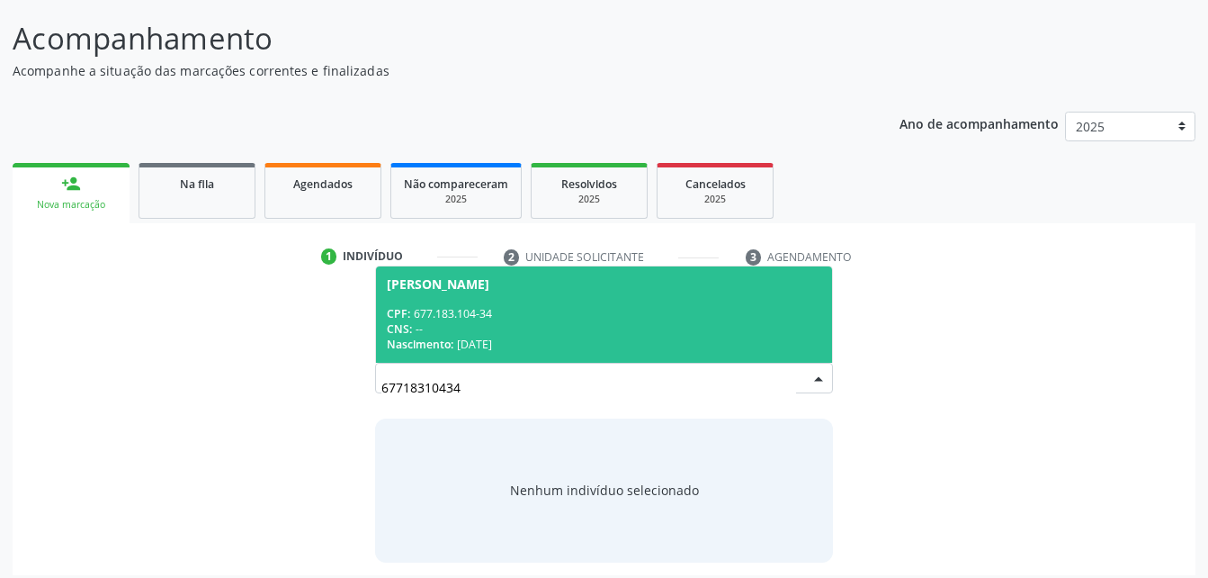
click at [748, 307] on div "CPF: 677.183.104-34" at bounding box center [604, 313] width 434 height 15
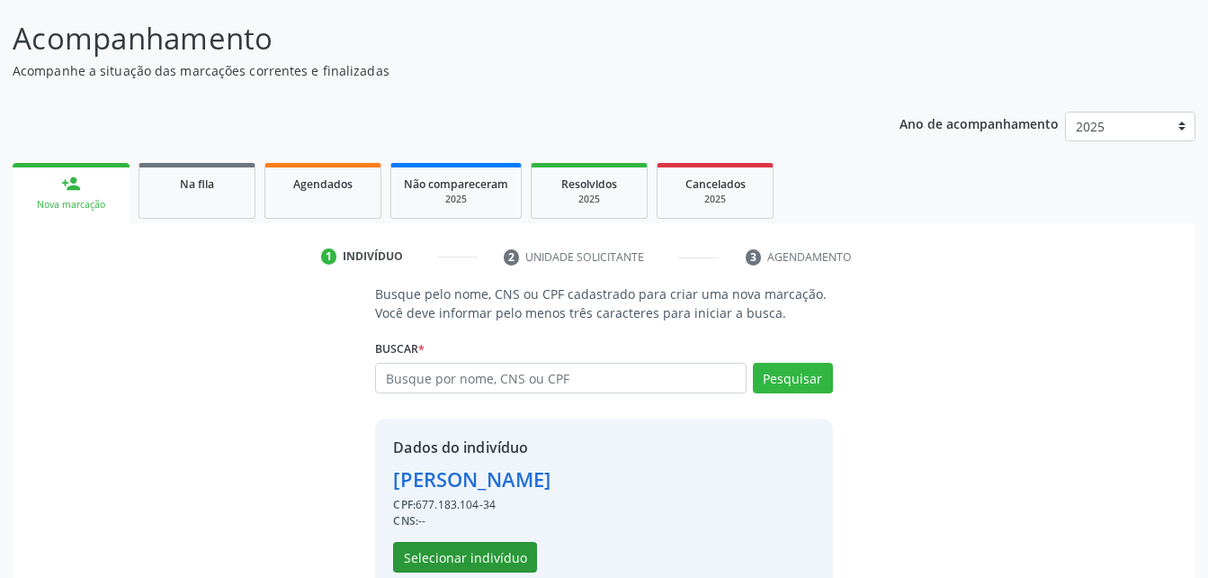
scroll to position [169, 0]
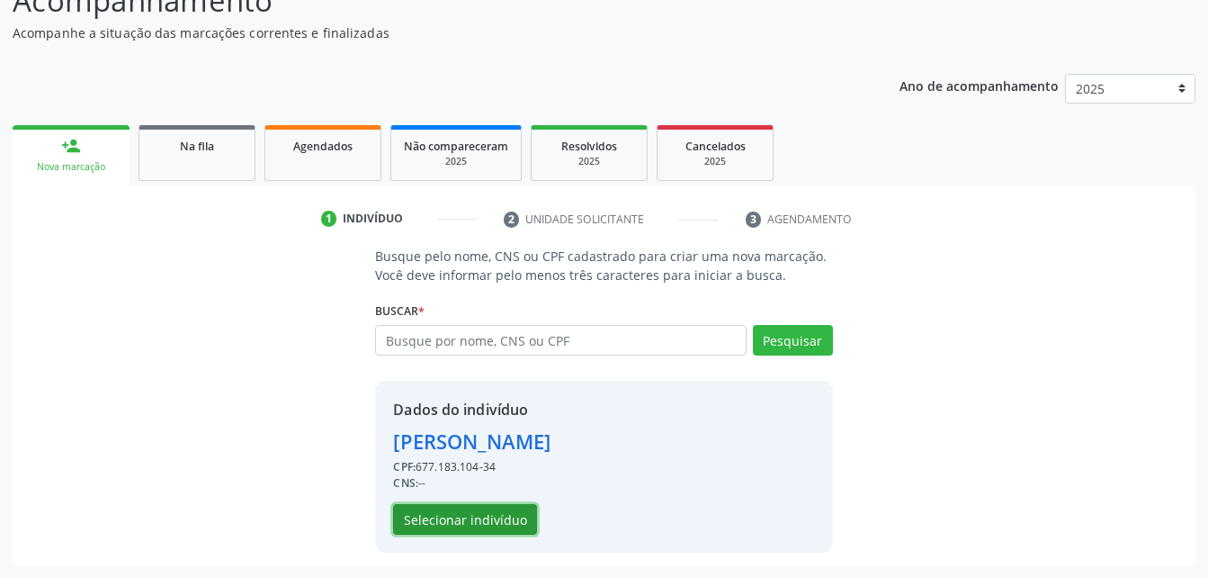
click at [481, 520] on button "Selecionar indivíduo" at bounding box center [465, 519] width 144 height 31
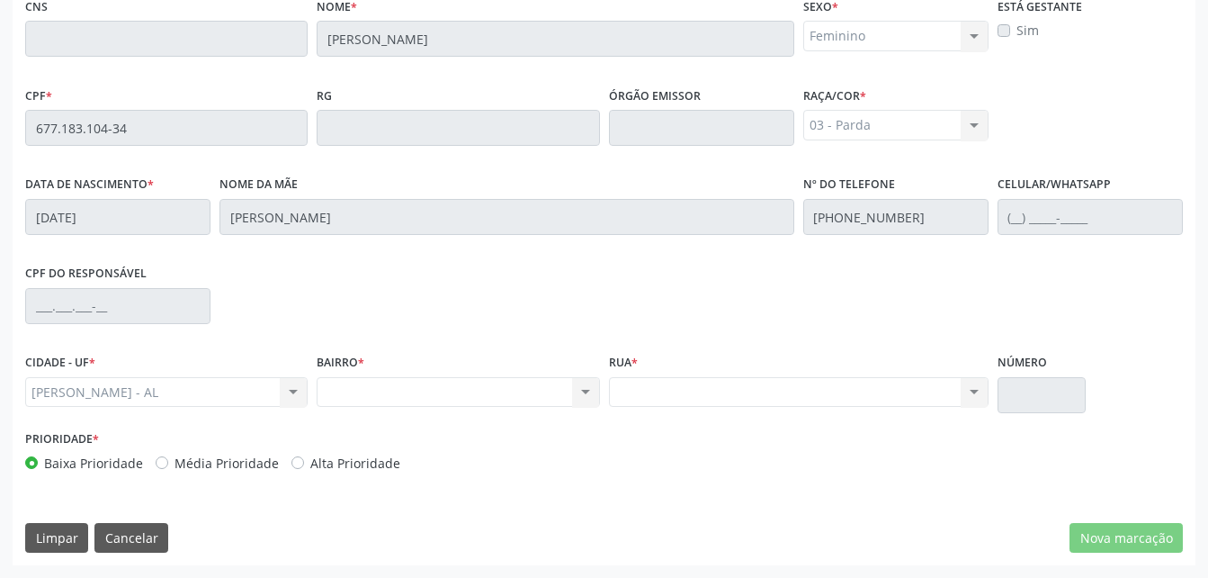
scroll to position [295, 0]
